Goal: Transaction & Acquisition: Purchase product/service

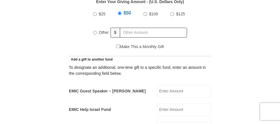
scroll to position [256, 0]
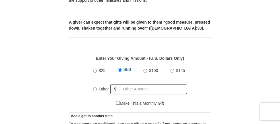
click at [81, 63] on div "$25 $50 $100 $125 Other $" at bounding box center [140, 81] width 136 height 37
click at [120, 68] on input "$50" at bounding box center [120, 70] width 4 height 4
click at [127, 67] on span "$50" at bounding box center [127, 69] width 8 height 5
click at [121, 68] on input "$50" at bounding box center [120, 70] width 4 height 4
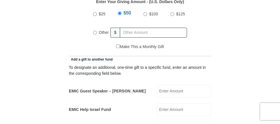
scroll to position [341, 0]
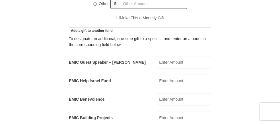
click at [168, 56] on input "EMIC Guest Speaker – [PERSON_NAME]" at bounding box center [184, 62] width 54 height 13
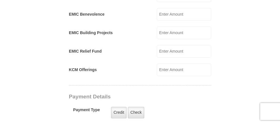
scroll to position [455, 0]
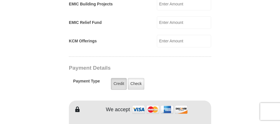
type input "50"
click at [117, 78] on label "Credit" at bounding box center [119, 84] width 16 height 12
click at [0, 0] on input "Credit" at bounding box center [0, 0] width 0 height 0
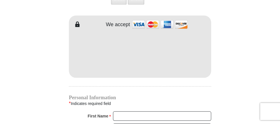
scroll to position [569, 0]
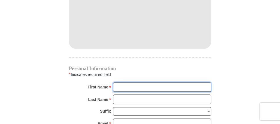
click at [130, 83] on input "First Name *" at bounding box center [162, 88] width 98 height 10
type input "[PERSON_NAME] and [PERSON_NAME]"
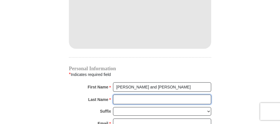
click at [136, 95] on input "Last Name *" at bounding box center [162, 100] width 98 height 10
type input "[PERSON_NAME]"
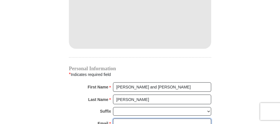
click at [122, 119] on input "Email *" at bounding box center [162, 124] width 98 height 10
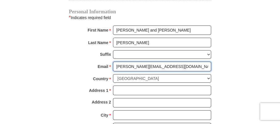
type input "[PERSON_NAME][EMAIL_ADDRESS][DOMAIN_NAME]"
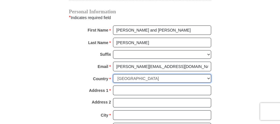
click at [147, 74] on select "[GEOGRAPHIC_DATA] [GEOGRAPHIC_DATA] [GEOGRAPHIC_DATA] [GEOGRAPHIC_DATA] [GEOGRA…" at bounding box center [162, 78] width 98 height 9
select select "GB"
click at [113, 74] on select "[GEOGRAPHIC_DATA] [GEOGRAPHIC_DATA] [GEOGRAPHIC_DATA] [GEOGRAPHIC_DATA] [GEOGRA…" at bounding box center [162, 78] width 98 height 9
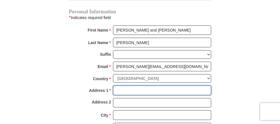
click at [141, 86] on input "Address 1 *" at bounding box center [162, 91] width 98 height 10
type input "90 The Fairway"
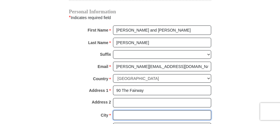
type input "Ruislip"
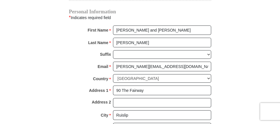
type input "HA4 0SQ"
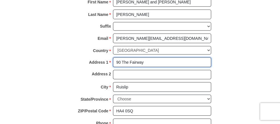
scroll to position [683, 0]
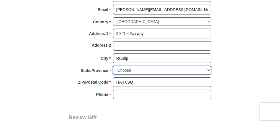
click at [126, 66] on select "Choose Antrim [GEOGRAPHIC_DATA] [GEOGRAPHIC_DATA] [GEOGRAPHIC_DATA] [GEOGRAPHIC…" at bounding box center [162, 70] width 98 height 9
select select "MDDSX"
click at [113, 66] on select "Choose Antrim [GEOGRAPHIC_DATA] [GEOGRAPHIC_DATA] [GEOGRAPHIC_DATA] [GEOGRAPHIC…" at bounding box center [162, 70] width 98 height 9
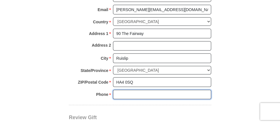
click at [130, 90] on input "Phone * *" at bounding box center [162, 95] width 98 height 10
type input "02088459486"
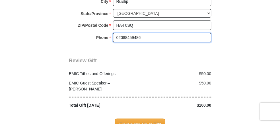
scroll to position [768, 0]
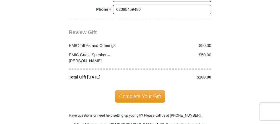
click at [206, 43] on div "$50.00" at bounding box center [177, 46] width 74 height 6
click at [212, 43] on div "$50.00" at bounding box center [177, 46] width 74 height 6
click at [209, 43] on div "$50.00" at bounding box center [177, 46] width 74 height 6
drag, startPoint x: 209, startPoint y: 28, endPoint x: 173, endPoint y: 29, distance: 35.6
click at [173, 43] on div "$50.00" at bounding box center [177, 46] width 74 height 6
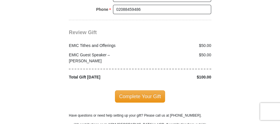
click at [171, 20] on div "Review Gift Your monthly donation will start on the first occurrence on your se…" at bounding box center [140, 50] width 142 height 60
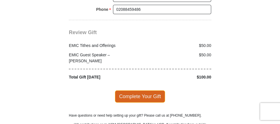
click at [133, 90] on span "Complete Your Gift" at bounding box center [140, 96] width 50 height 12
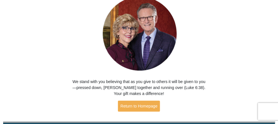
scroll to position [104, 0]
